Goal: Transaction & Acquisition: Purchase product/service

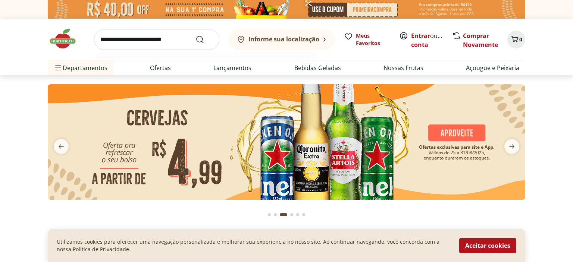
click at [105, 41] on input "search" at bounding box center [156, 39] width 125 height 21
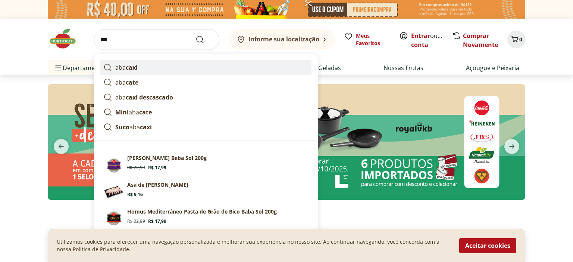
click at [131, 68] on strong "caxi" at bounding box center [132, 67] width 12 height 8
type input "*******"
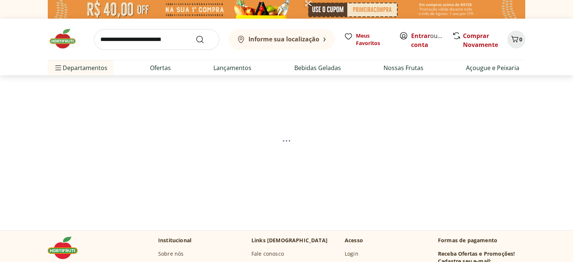
select select "**********"
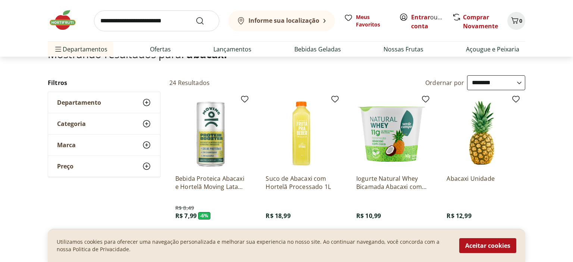
scroll to position [229, 0]
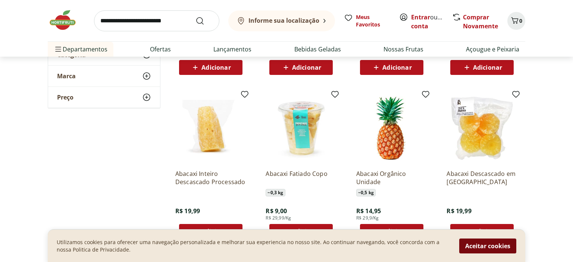
click at [489, 245] on button "Aceitar cookies" at bounding box center [487, 245] width 57 height 15
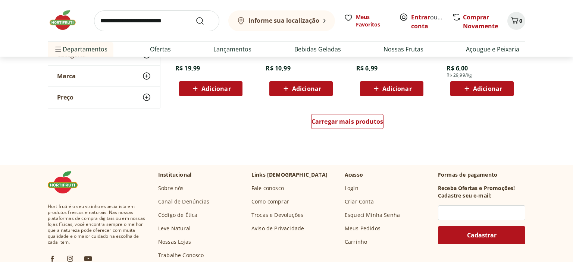
scroll to position [438, 0]
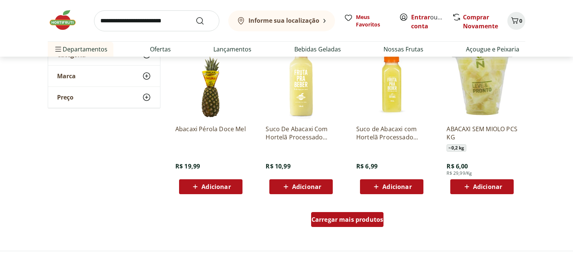
click at [375, 215] on div "Carregar mais produtos" at bounding box center [347, 219] width 73 height 15
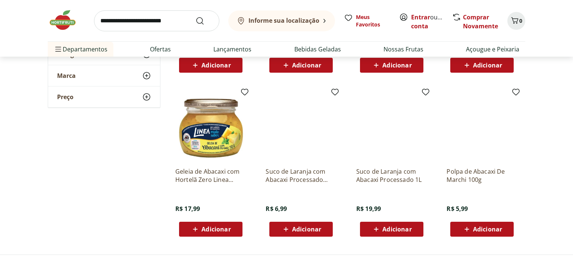
scroll to position [898, 0]
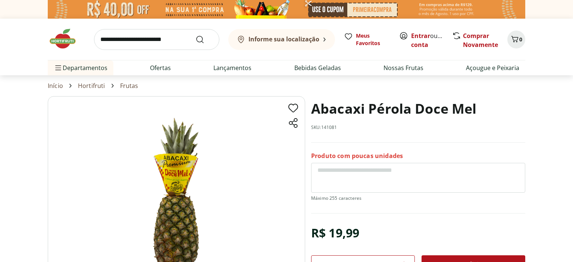
scroll to position [49, 0]
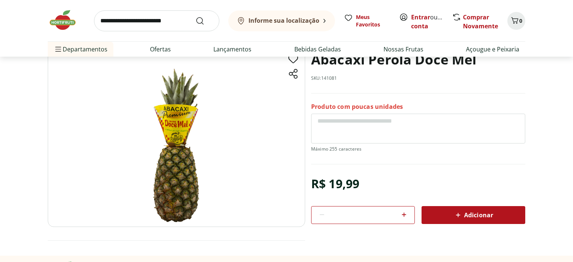
click at [167, 165] on img at bounding box center [176, 137] width 257 height 180
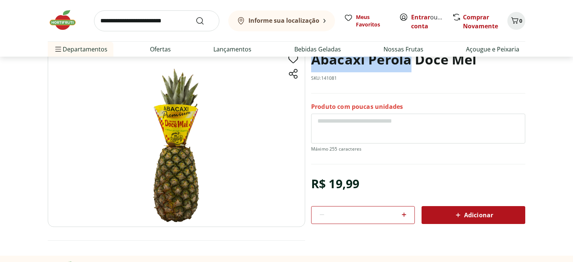
drag, startPoint x: 312, startPoint y: 61, endPoint x: 411, endPoint y: 63, distance: 98.5
click at [411, 63] on h1 "Abacaxi Pérola Doce Mel" at bounding box center [394, 59] width 166 height 25
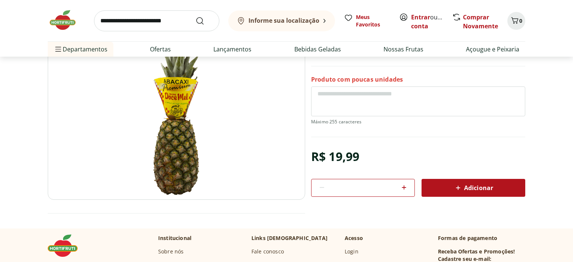
scroll to position [329, 0]
